Goal: Navigation & Orientation: Find specific page/section

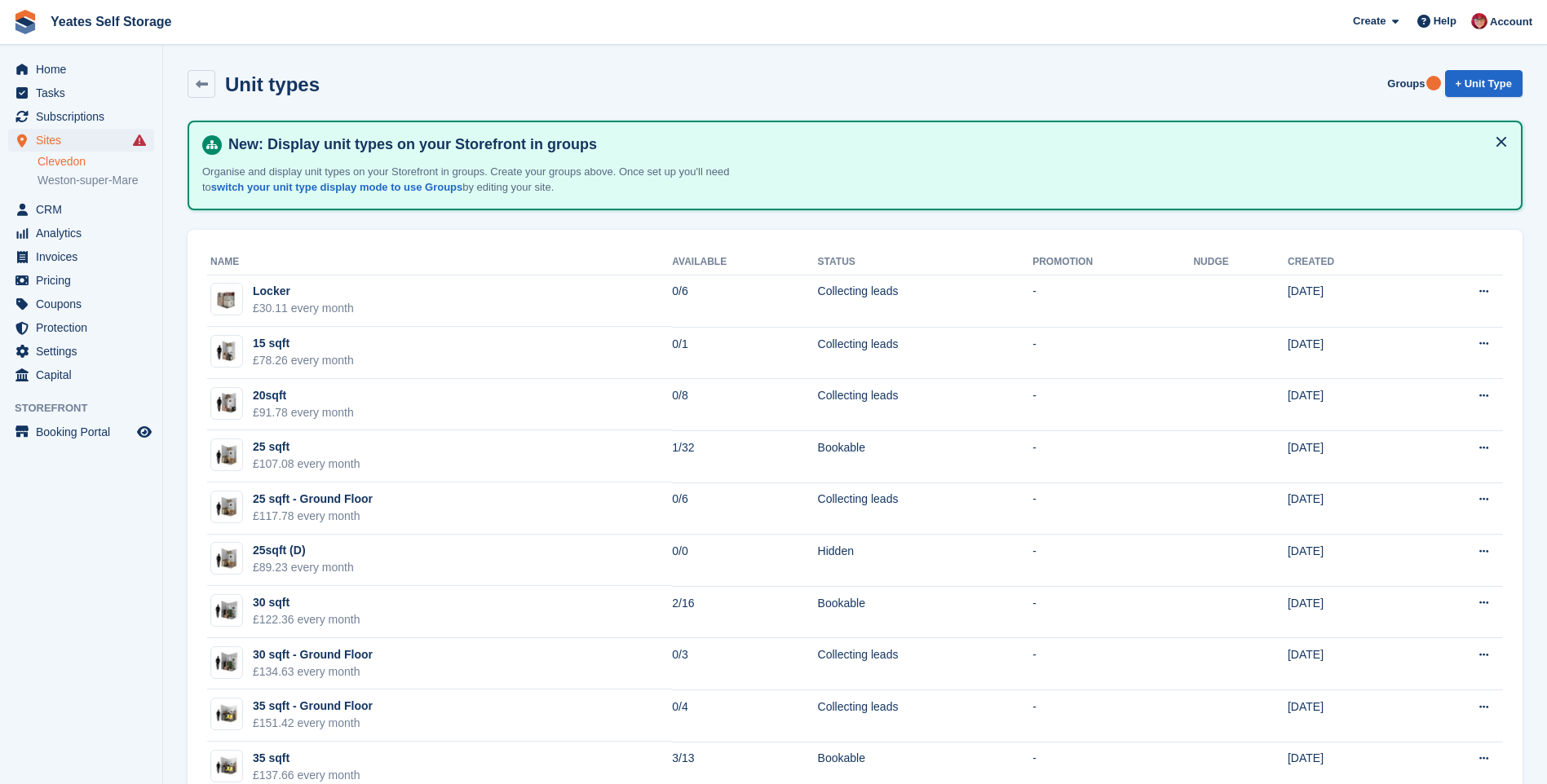
click at [59, 165] on link "Clevedon" at bounding box center [96, 162] width 116 height 16
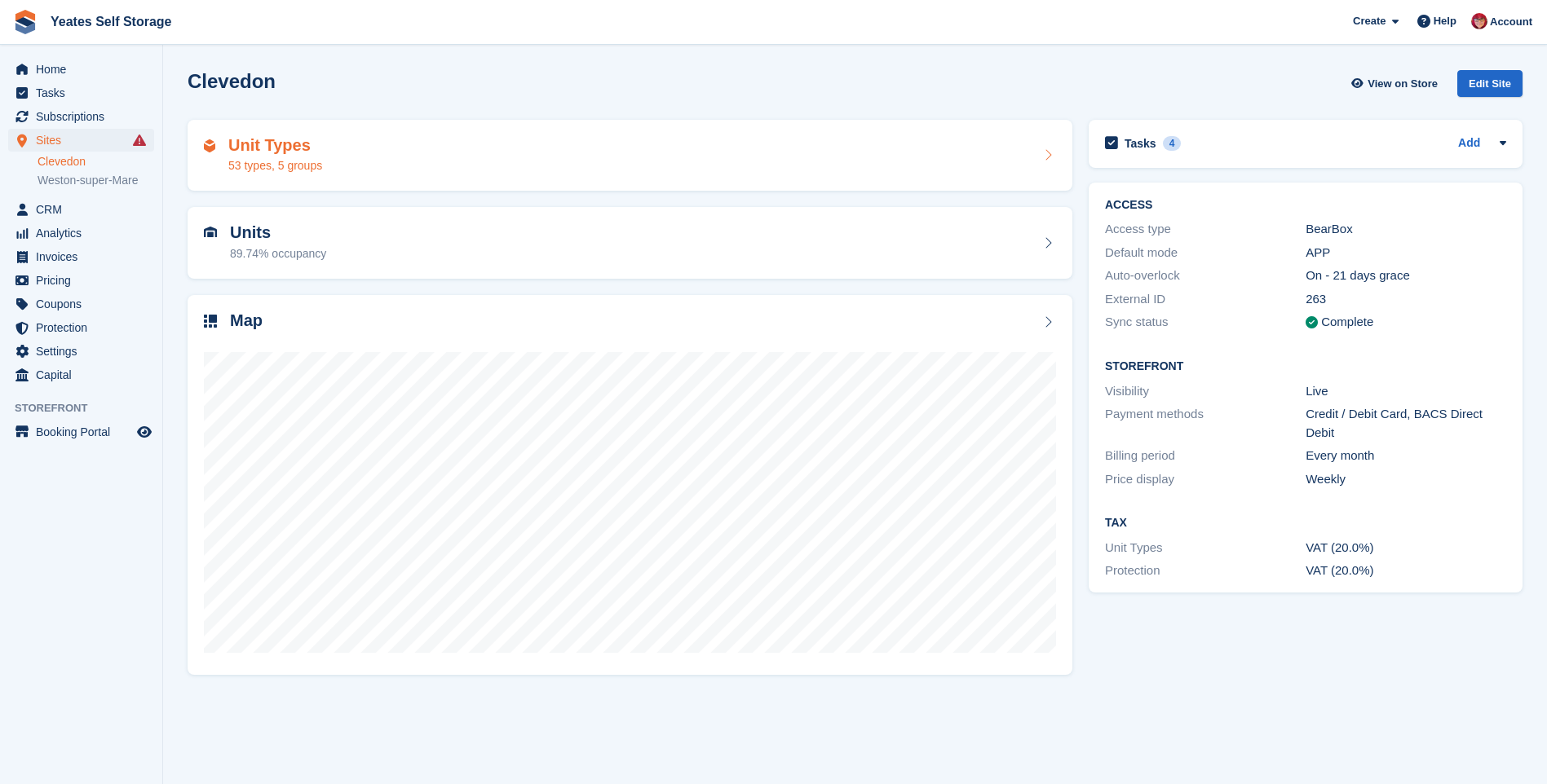
click at [284, 152] on h2 "Unit Types" at bounding box center [274, 145] width 94 height 19
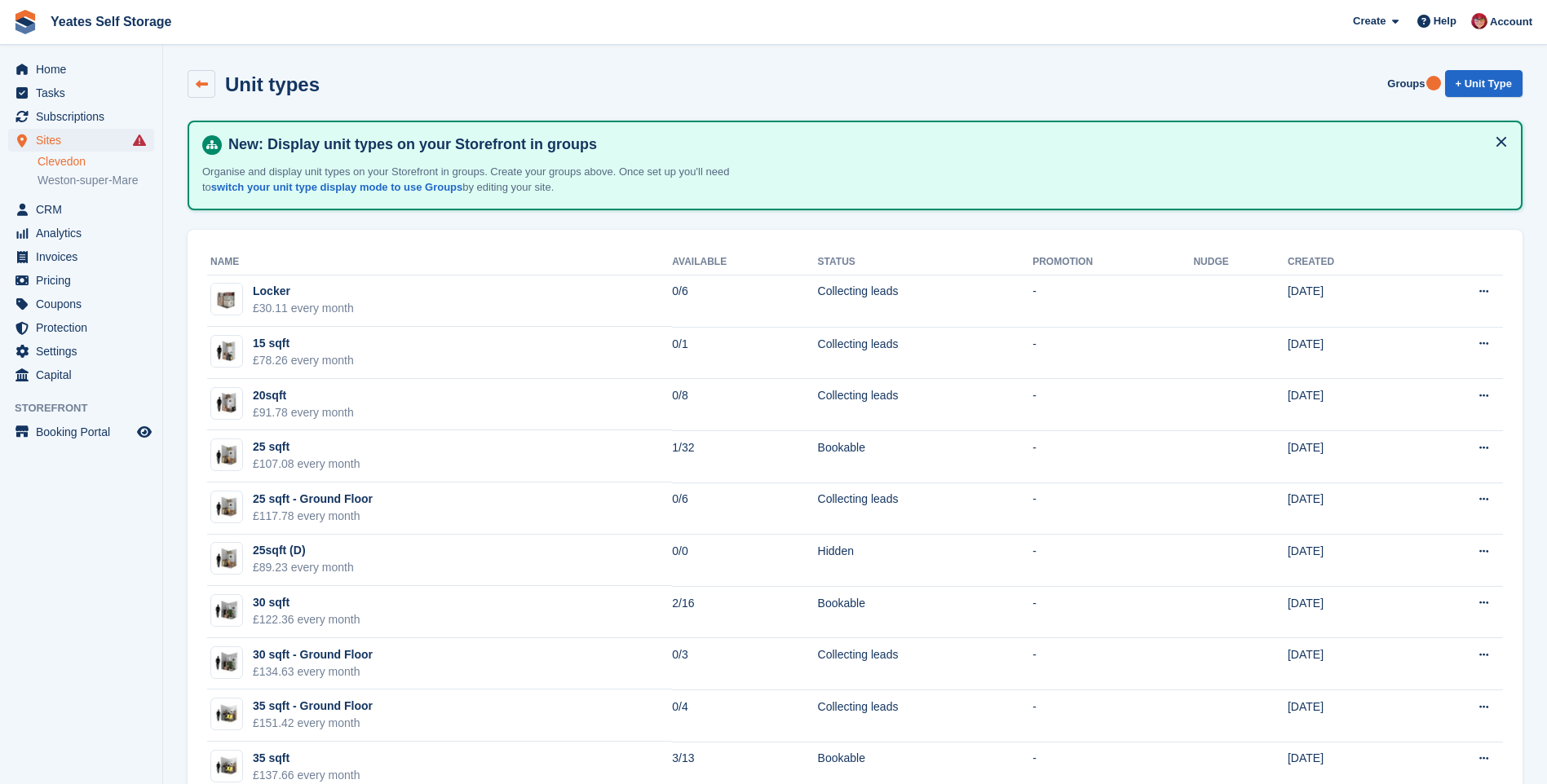
click at [199, 88] on icon at bounding box center [201, 84] width 12 height 12
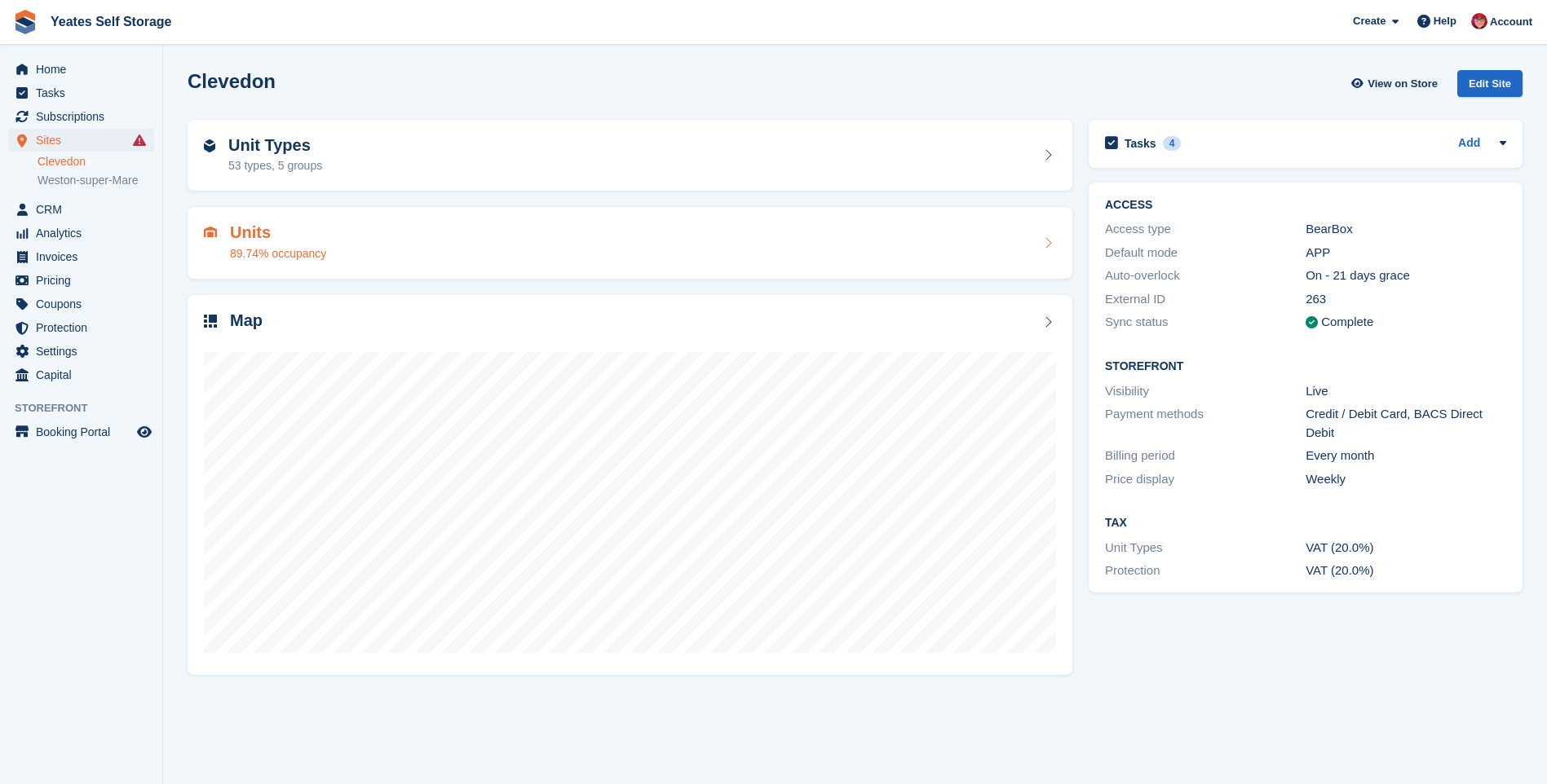
click at [256, 240] on h2 "Units" at bounding box center [278, 232] width 97 height 19
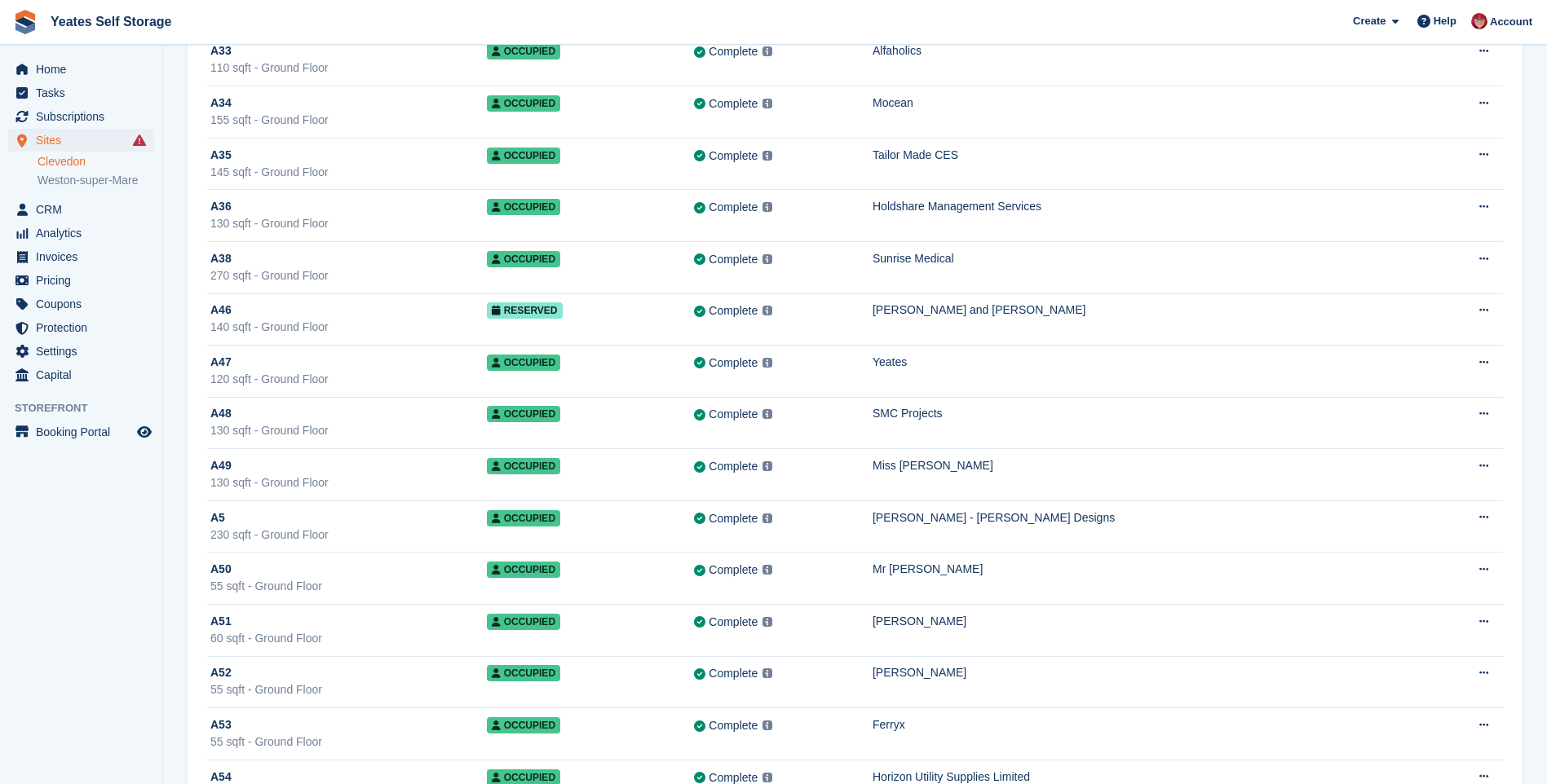
scroll to position [1548, 0]
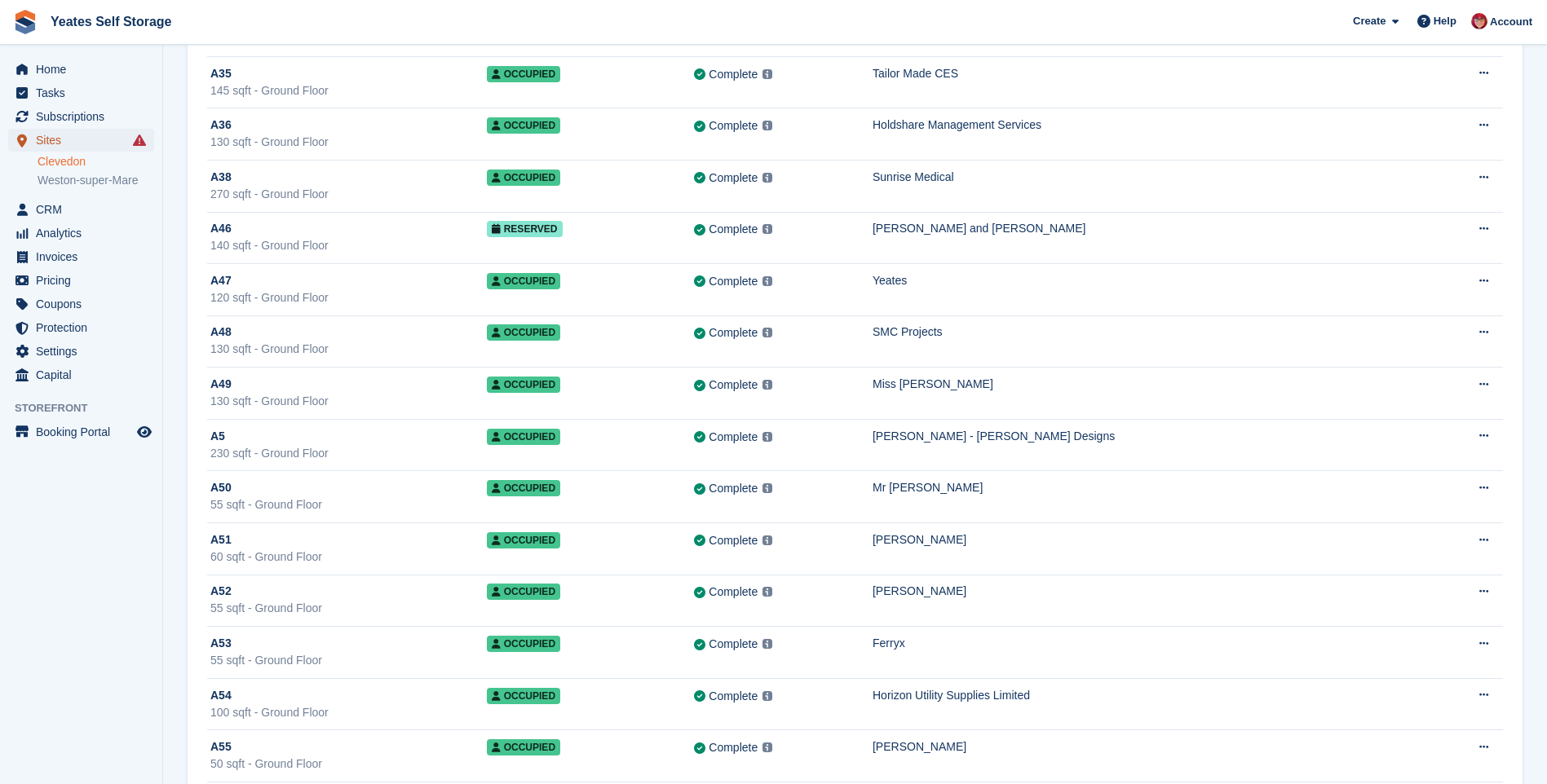
click at [58, 147] on span "Sites" at bounding box center [84, 140] width 98 height 23
click at [63, 162] on link "Clevedon" at bounding box center [96, 162] width 116 height 16
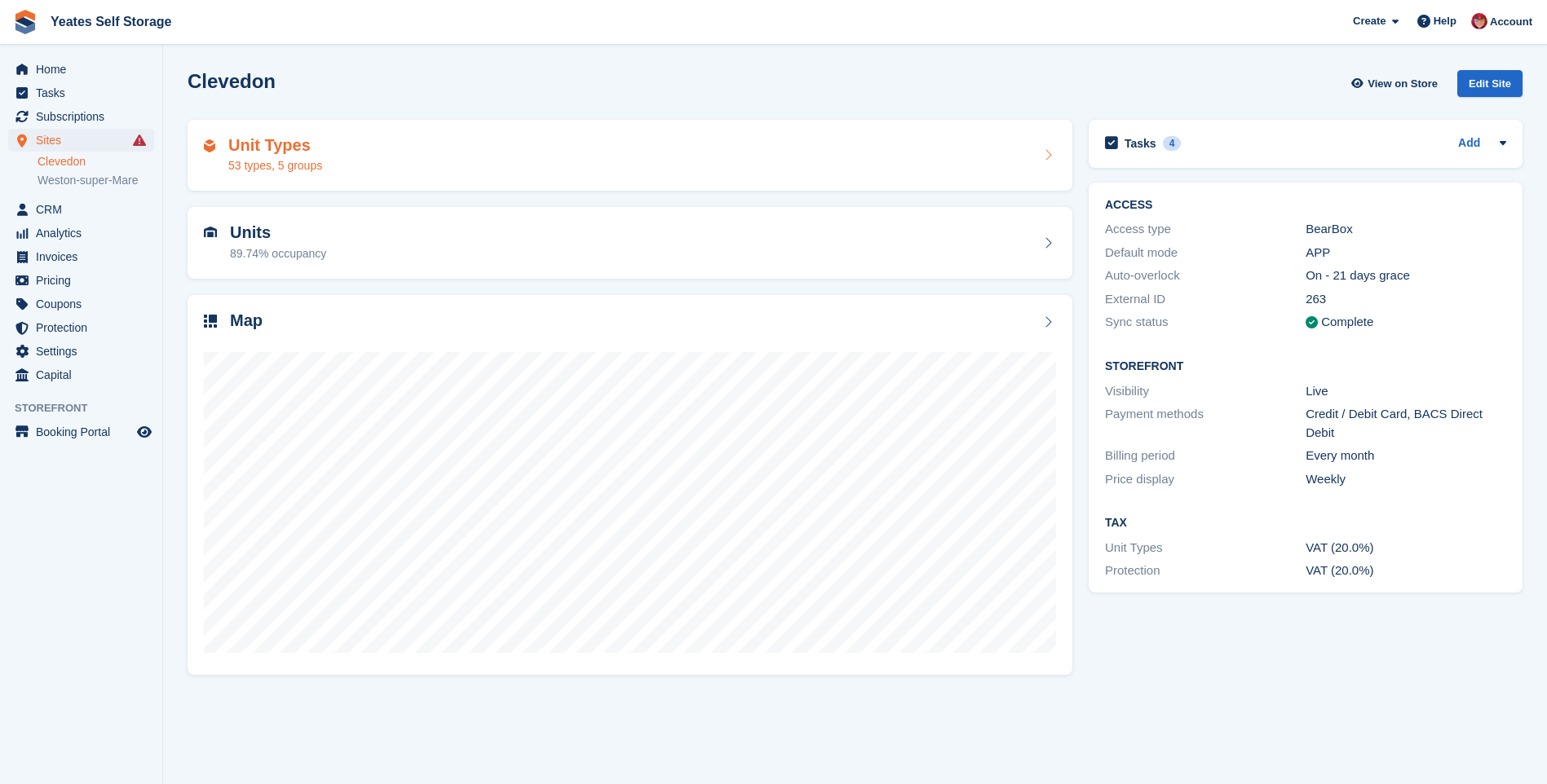
click at [255, 151] on h2 "Unit Types" at bounding box center [274, 145] width 94 height 19
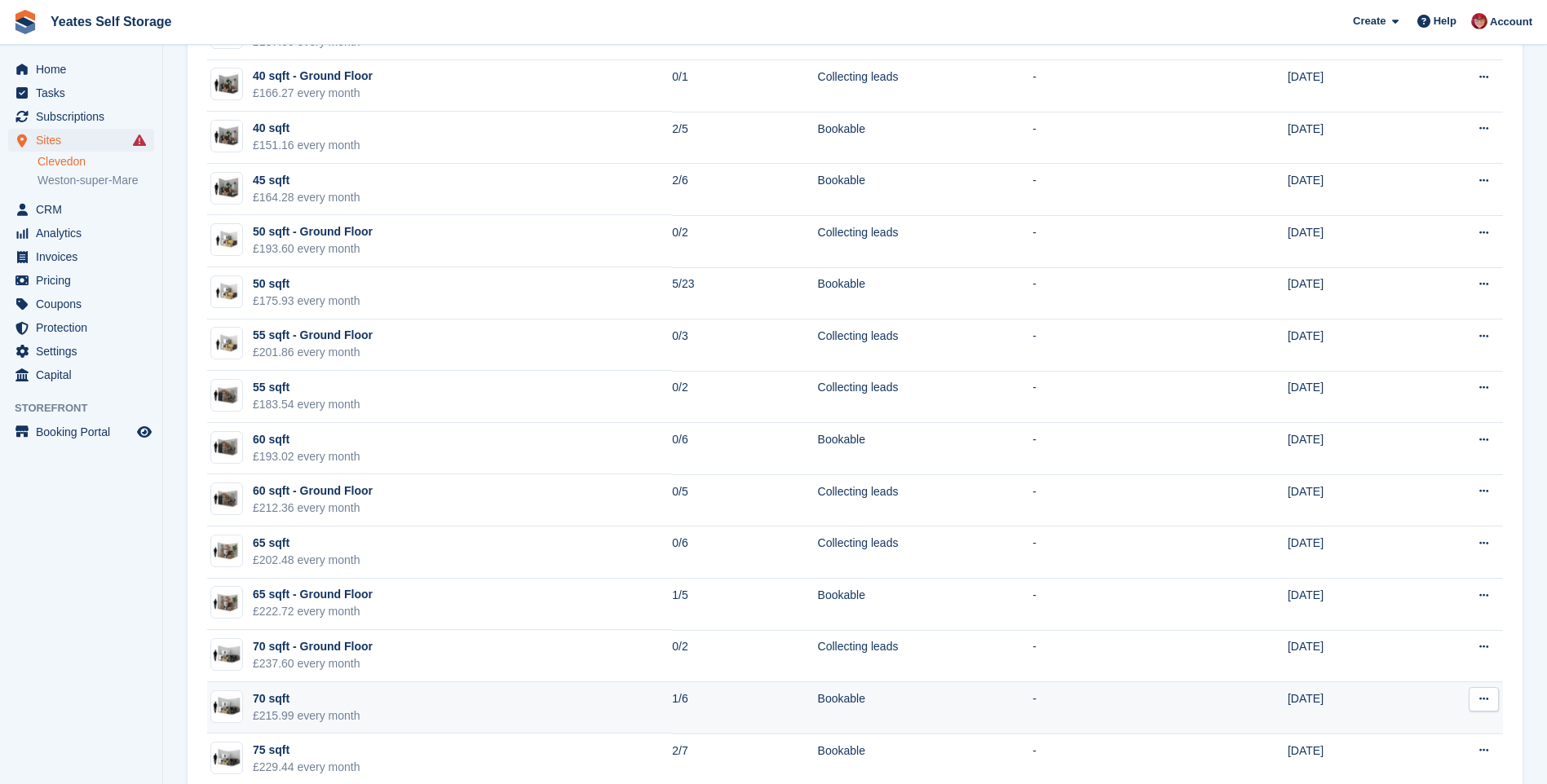
scroll to position [815, 0]
